Goal: Transaction & Acquisition: Book appointment/travel/reservation

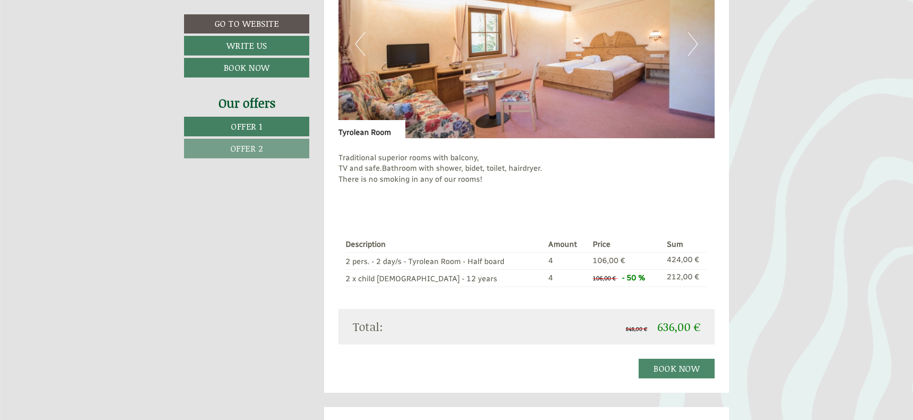
scroll to position [845, 0]
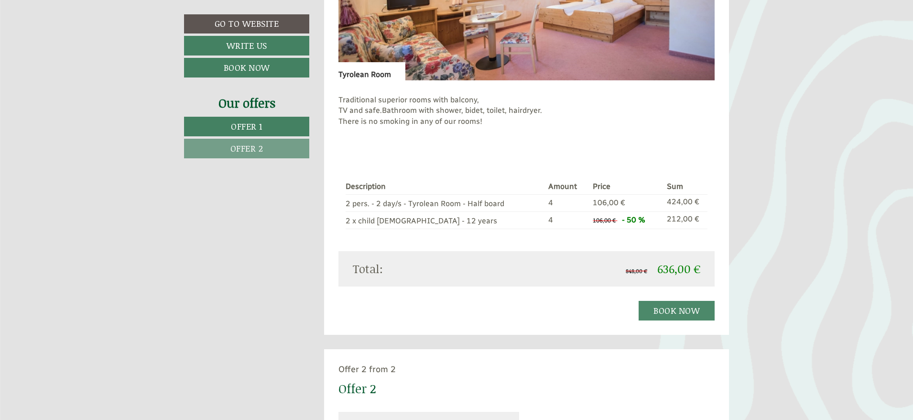
click at [260, 147] on span "Offer 2" at bounding box center [246, 148] width 33 height 12
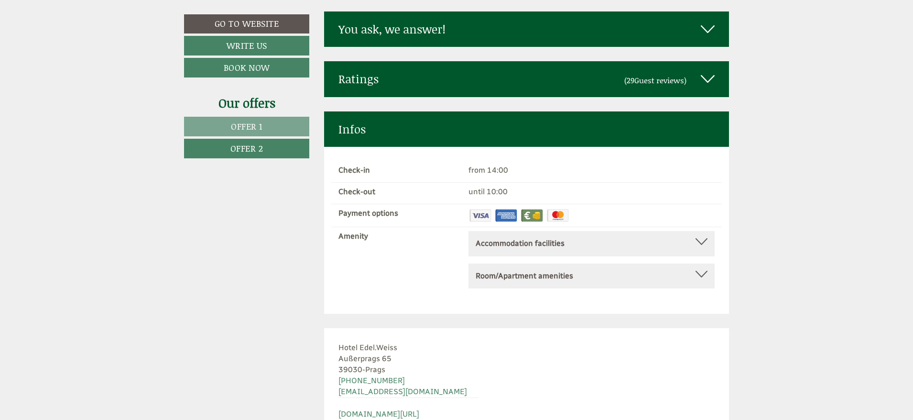
scroll to position [3590, 0]
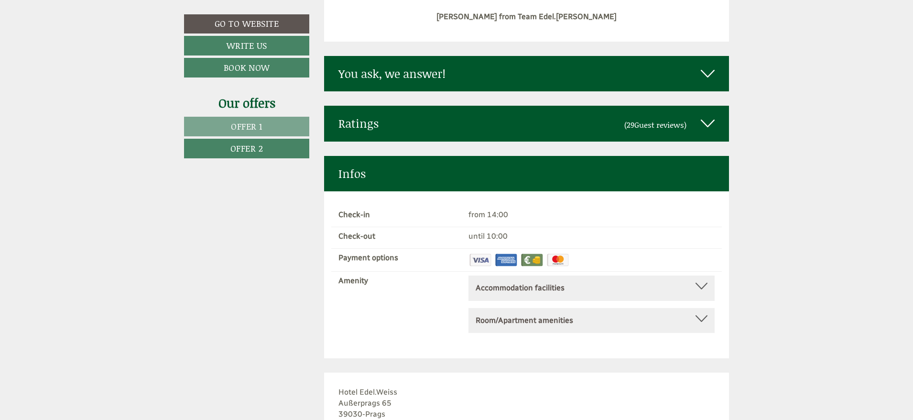
click at [617, 283] on div "Accommodation facilities" at bounding box center [592, 288] width 232 height 11
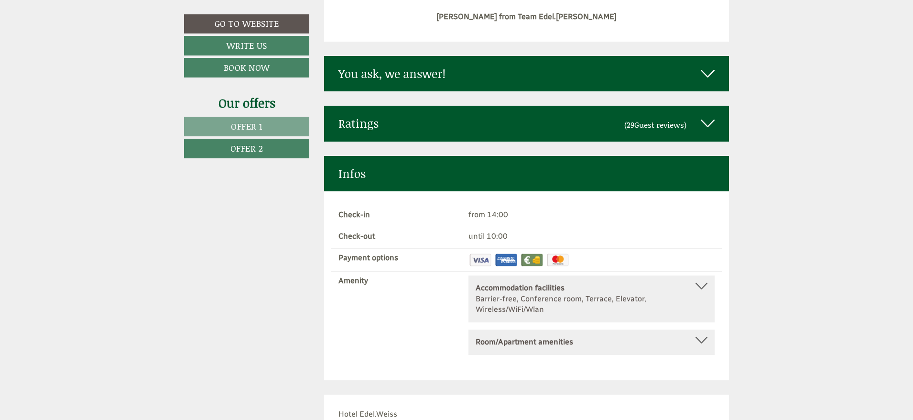
click at [617, 283] on div "Accommodation facilities" at bounding box center [592, 288] width 232 height 11
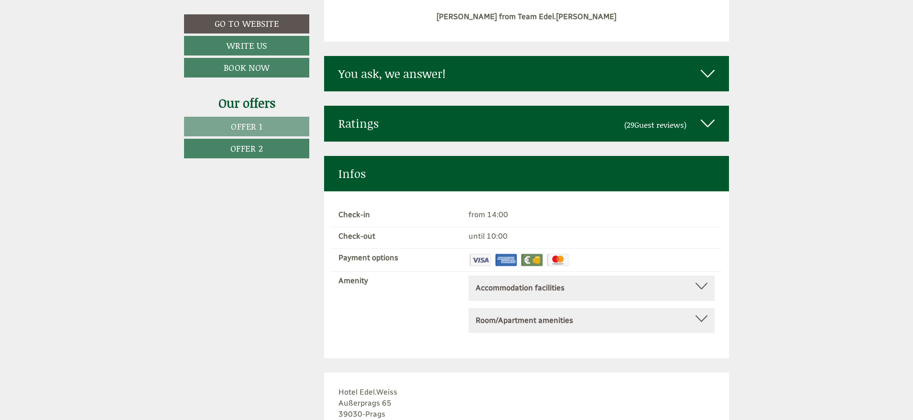
click at [617, 318] on div "Room/Apartment amenities TV, Bath robe, Hairdryer, Safe, Bed clothes, Bathroom …" at bounding box center [592, 320] width 246 height 25
click at [617, 315] on div "Room/Apartment amenities" at bounding box center [592, 320] width 232 height 11
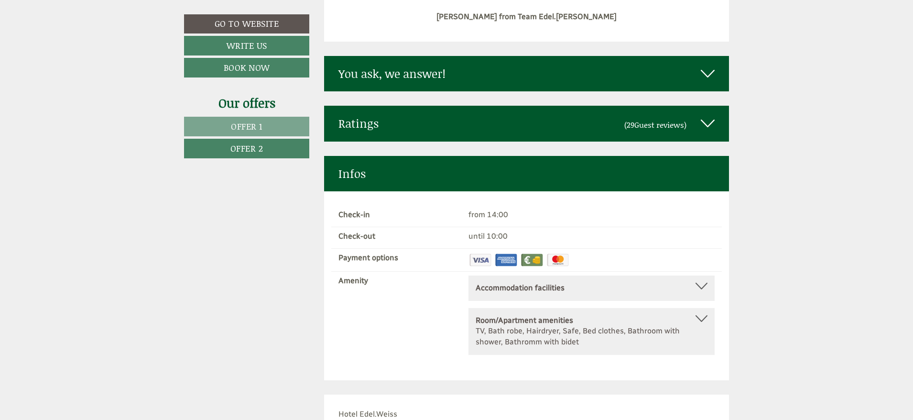
click at [617, 315] on div "Room/Apartment amenities" at bounding box center [592, 320] width 232 height 11
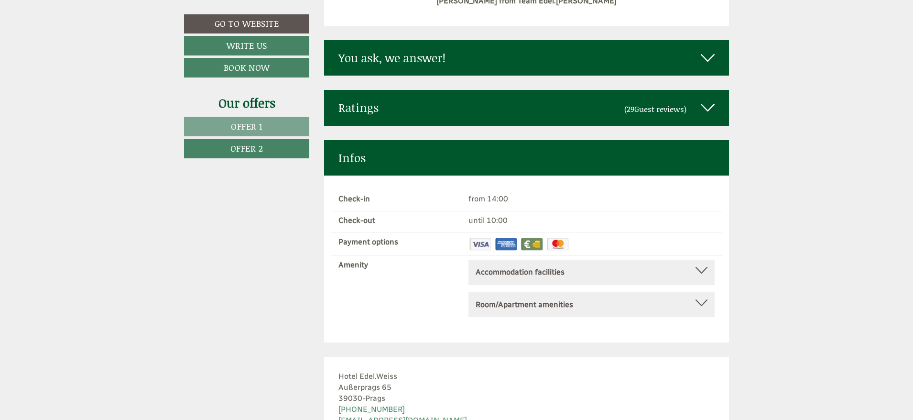
scroll to position [3606, 0]
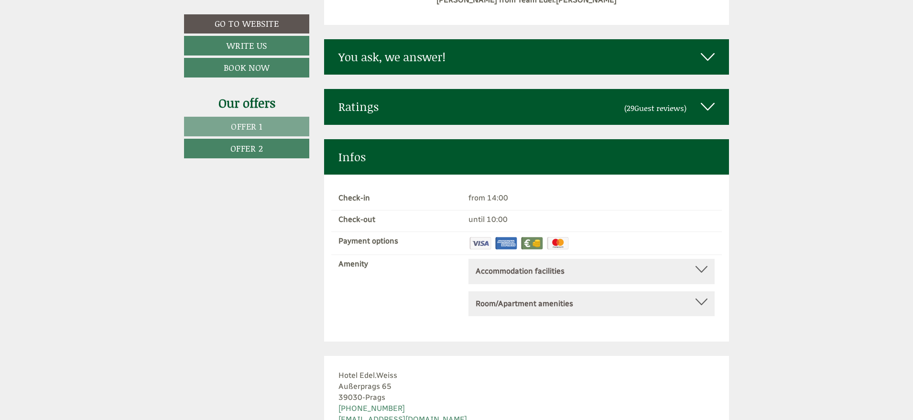
click at [702, 266] on div at bounding box center [702, 269] width 12 height 7
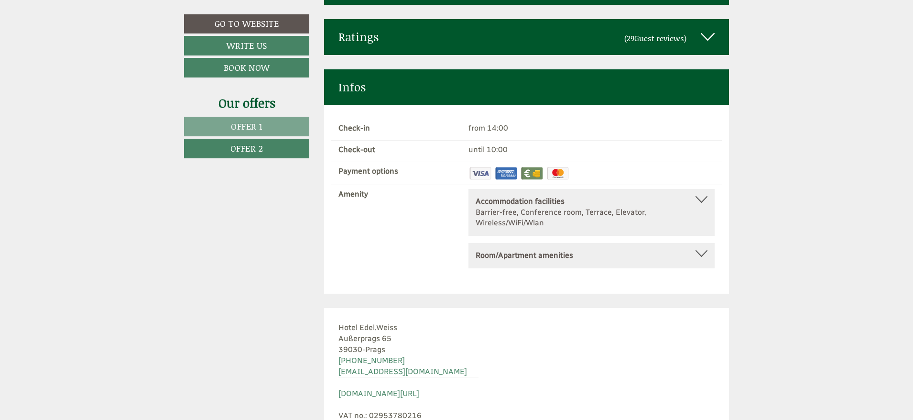
scroll to position [3676, 0]
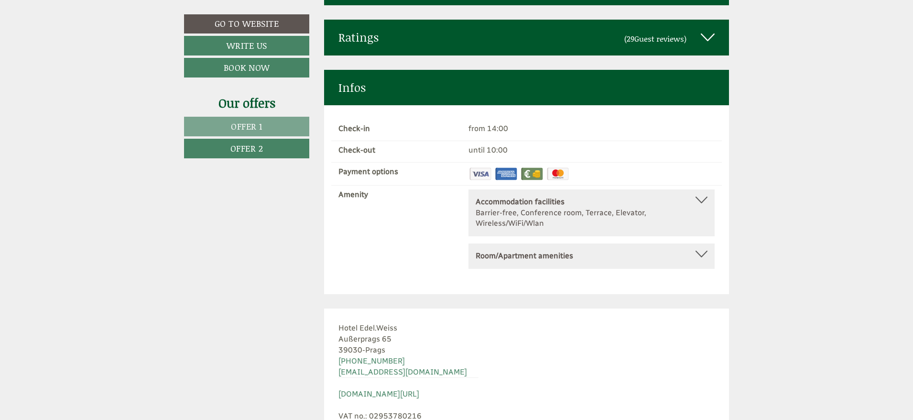
click at [700, 251] on div at bounding box center [702, 254] width 12 height 7
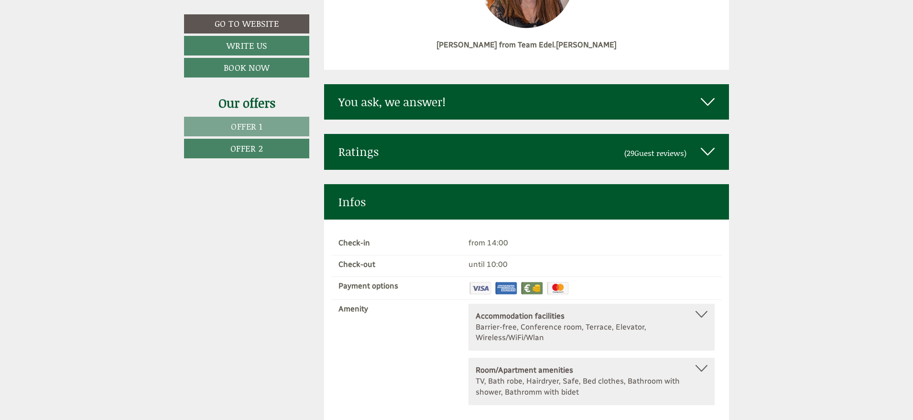
scroll to position [3561, 0]
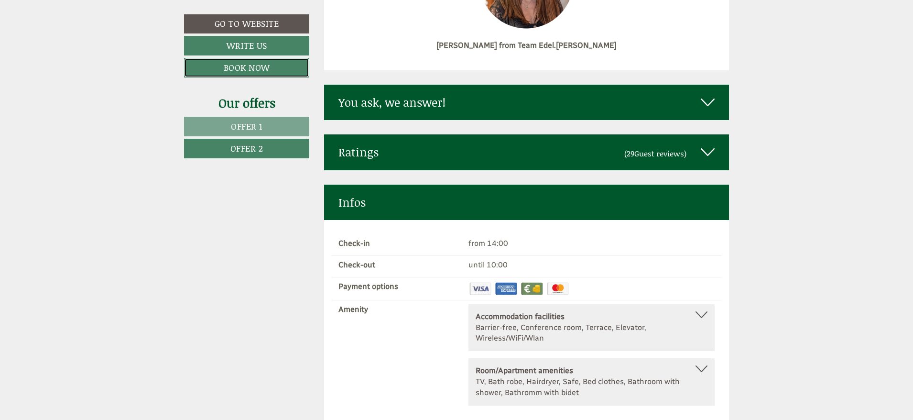
click at [254, 67] on link "Book now" at bounding box center [246, 68] width 125 height 20
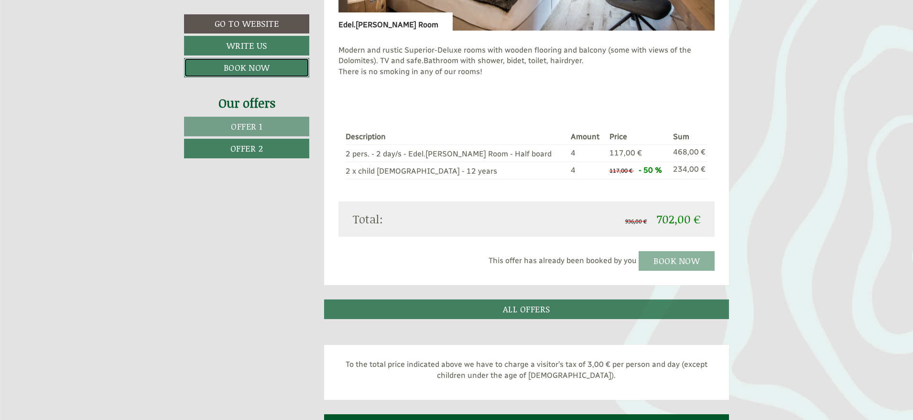
scroll to position [890, 0]
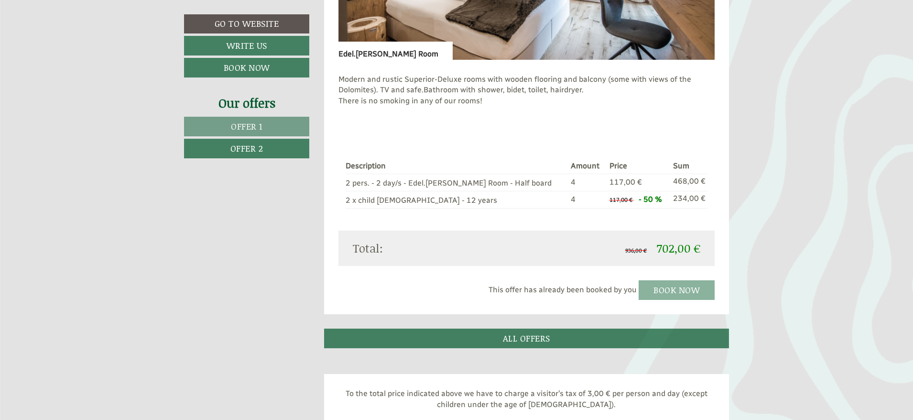
click at [680, 293] on div "This offer has already been booked by you Book now" at bounding box center [527, 290] width 377 height 20
click at [548, 340] on link "ALL OFFERS" at bounding box center [526, 339] width 405 height 20
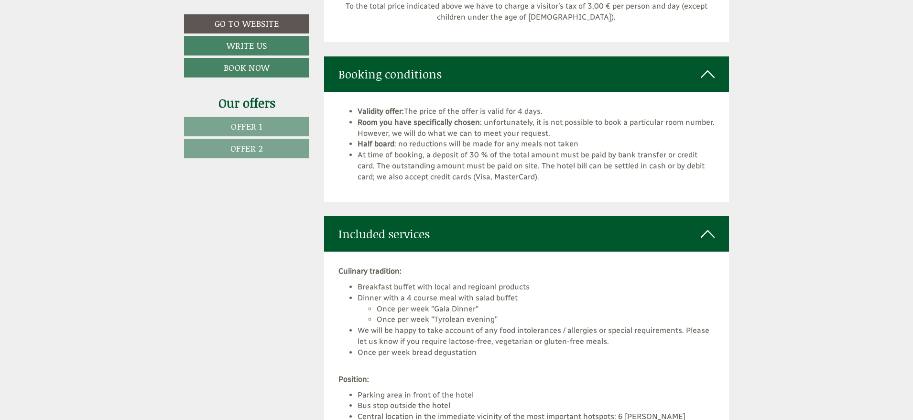
scroll to position [1935, 0]
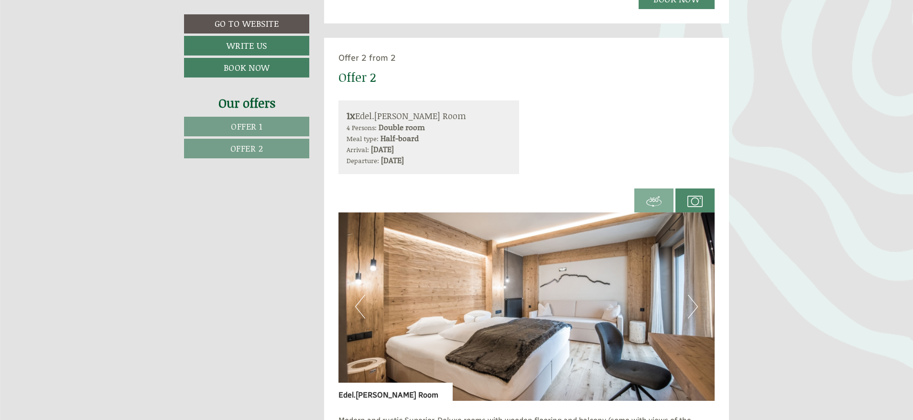
scroll to position [1173, 0]
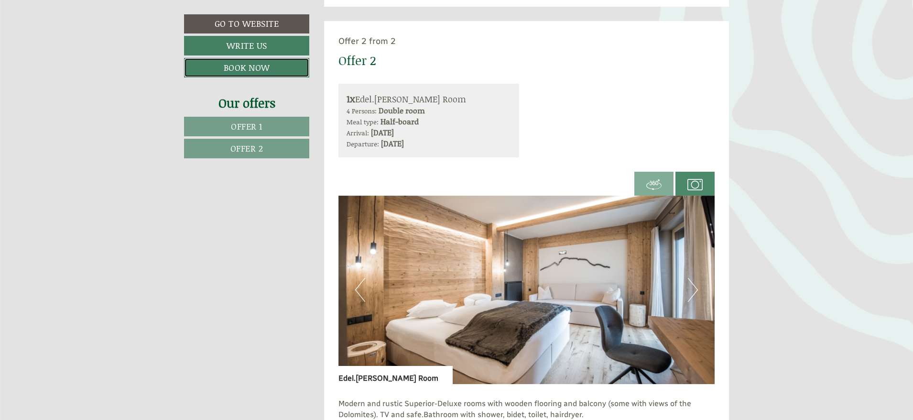
click at [249, 64] on link "Book now" at bounding box center [246, 68] width 125 height 20
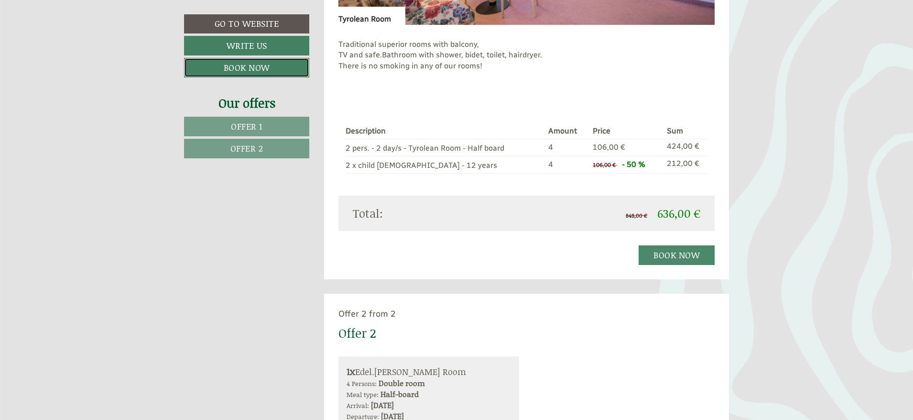
scroll to position [866, 0]
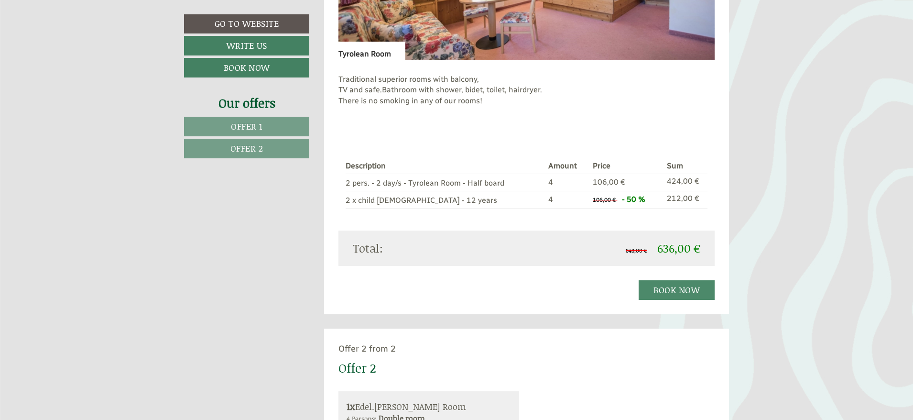
click at [241, 147] on span "Offer 2" at bounding box center [246, 148] width 33 height 12
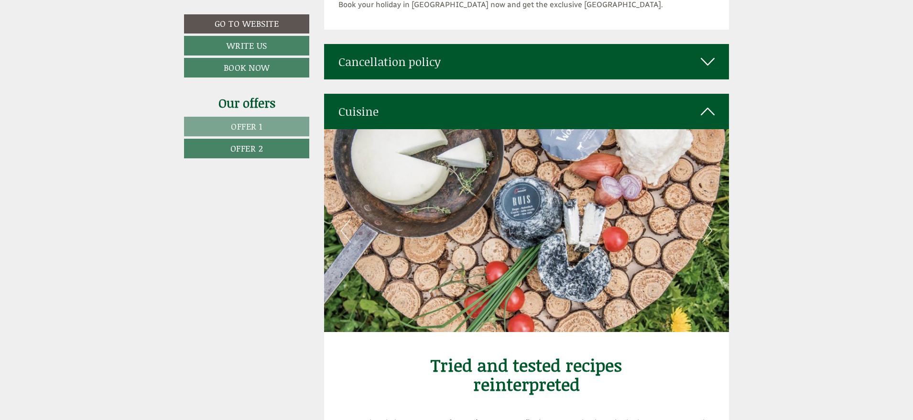
scroll to position [2577, 0]
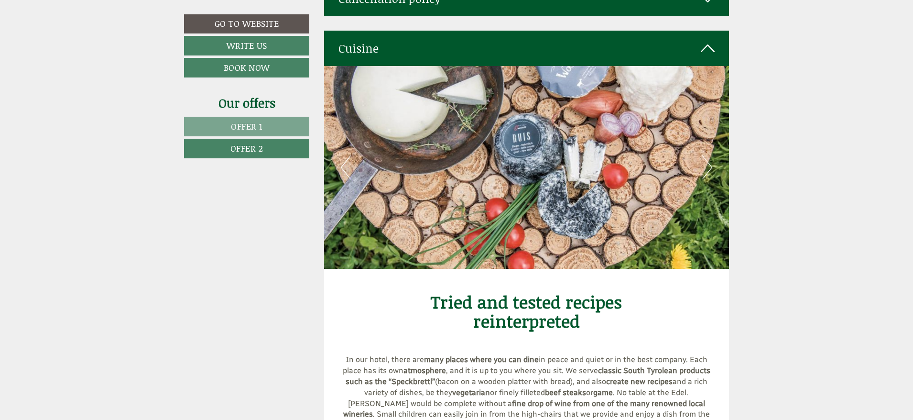
click at [704, 44] on icon at bounding box center [708, 48] width 14 height 16
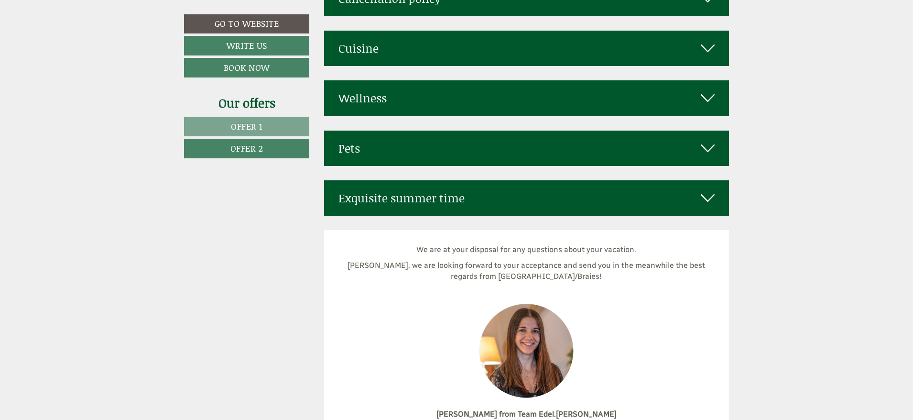
click at [711, 180] on div "Exquisite summer time" at bounding box center [526, 197] width 405 height 35
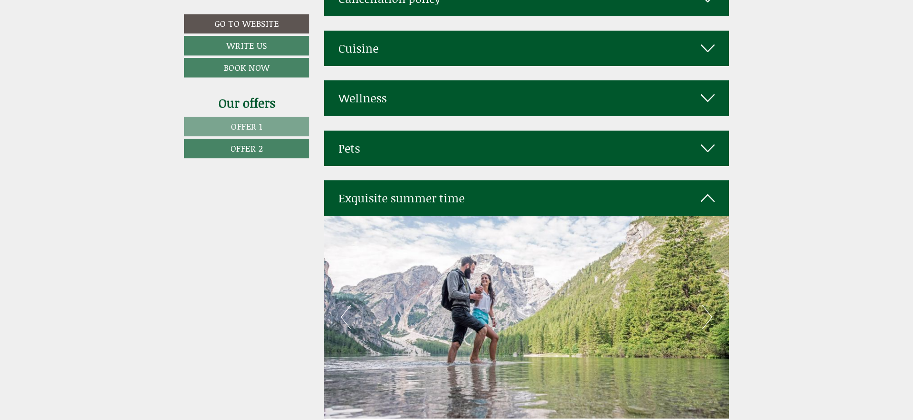
click at [711, 180] on div "Exquisite summer time" at bounding box center [526, 197] width 405 height 35
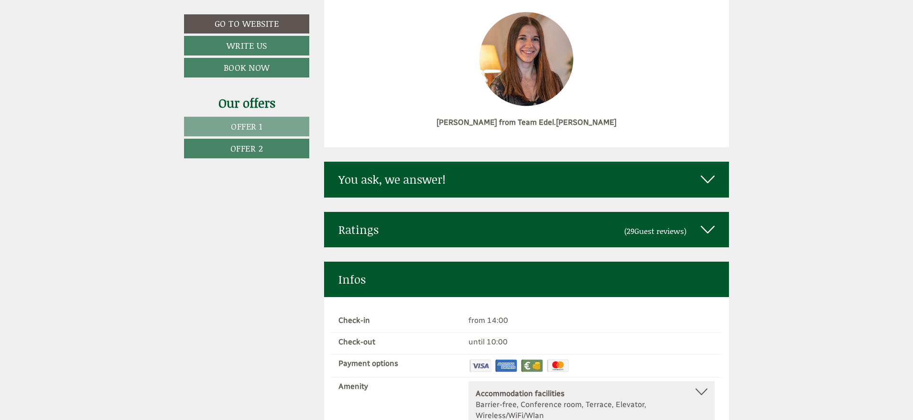
scroll to position [2880, 0]
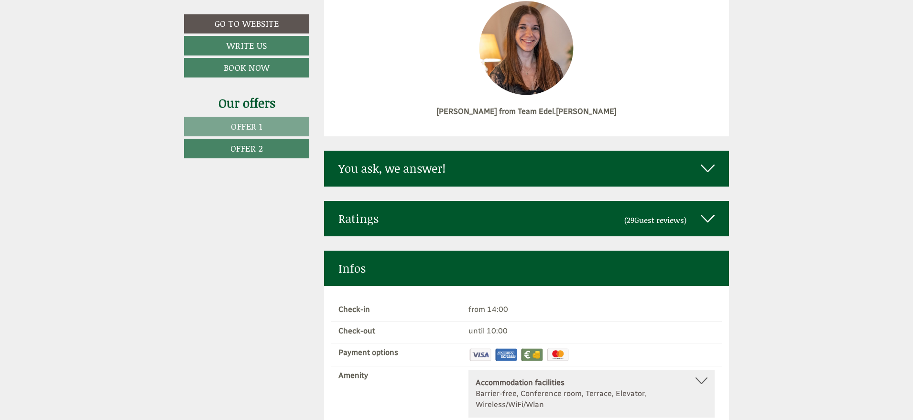
click at [719, 154] on div "You ask, we answer!" at bounding box center [526, 168] width 405 height 35
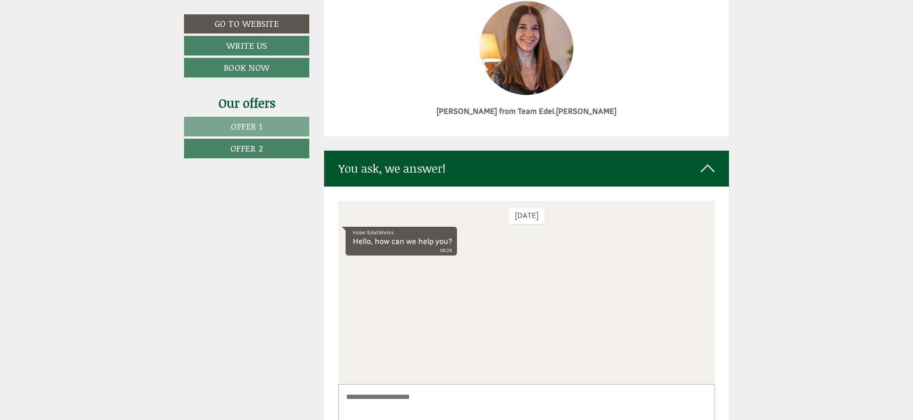
click at [719, 154] on div "You ask, we answer!" at bounding box center [526, 168] width 405 height 35
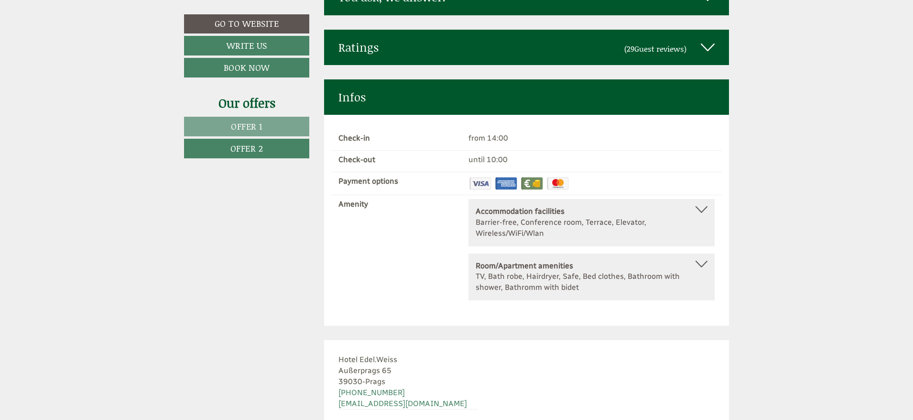
scroll to position [3057, 0]
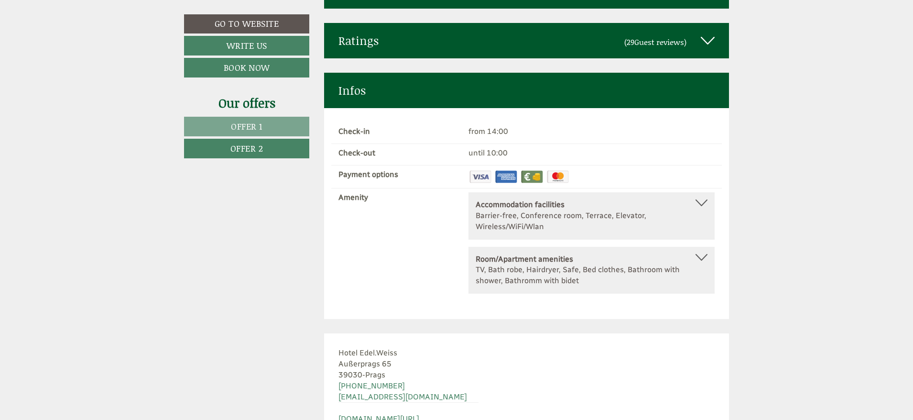
click at [540, 169] on img at bounding box center [532, 176] width 24 height 15
click at [502, 169] on img at bounding box center [506, 176] width 24 height 15
click at [483, 169] on img at bounding box center [481, 176] width 24 height 15
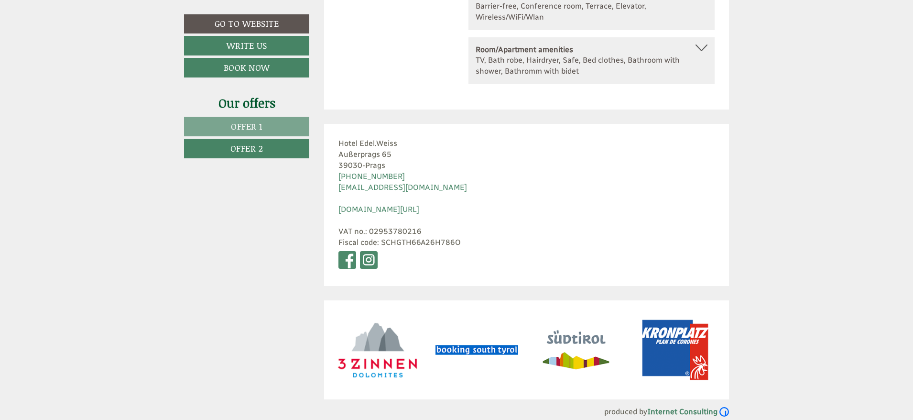
scroll to position [3268, 0]
